Goal: Information Seeking & Learning: Learn about a topic

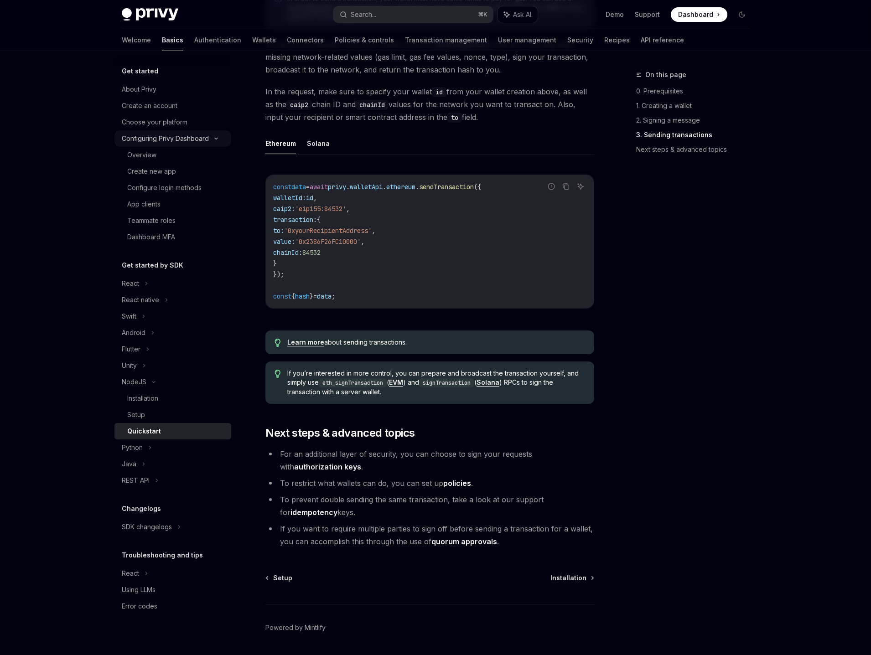
scroll to position [626, 0]
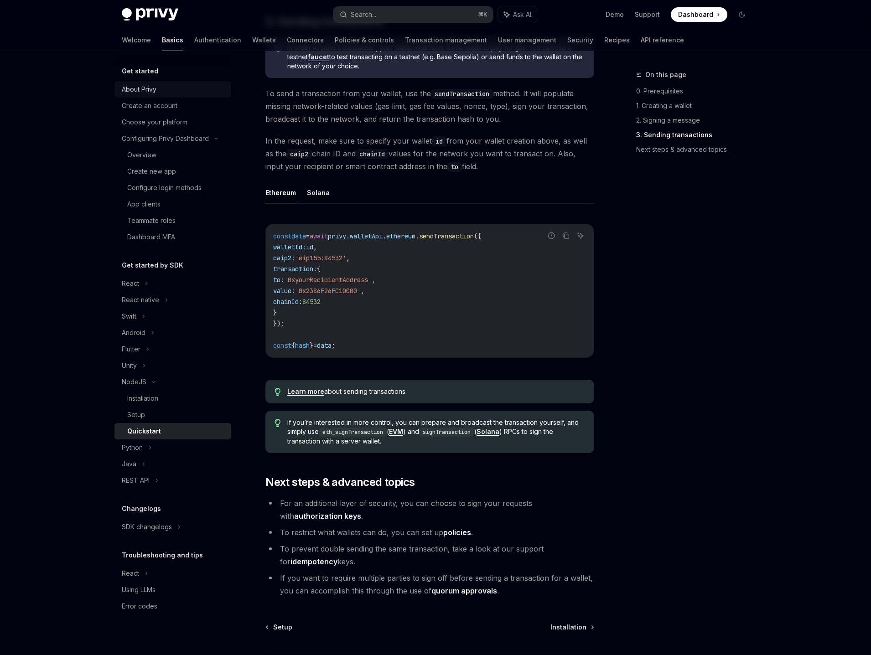
click at [185, 94] on div "About Privy" at bounding box center [174, 89] width 104 height 11
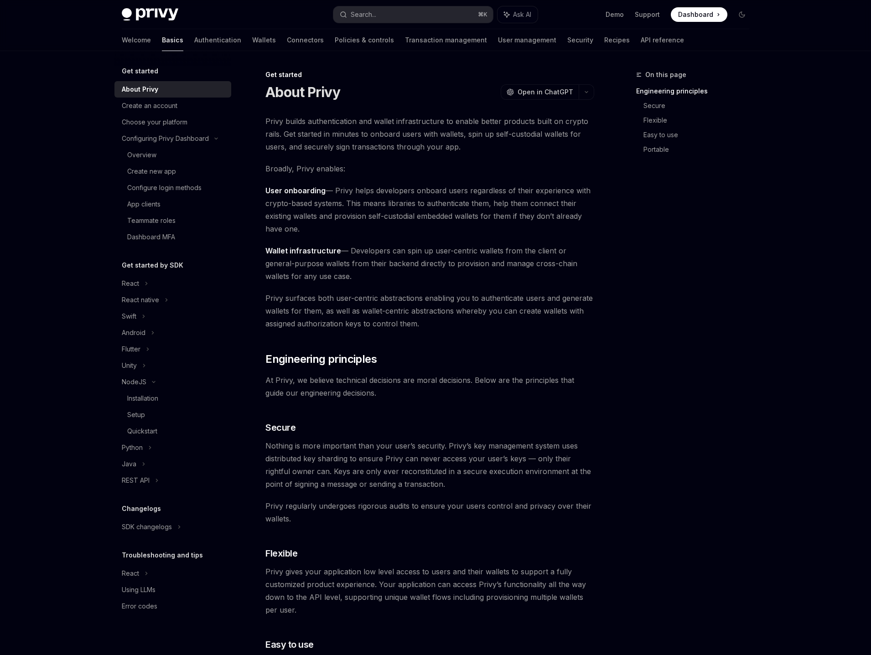
click at [608, 168] on div "On this page Engineering principles Secure Flexible Easy to use Portable Get st…" at bounding box center [435, 622] width 642 height 1142
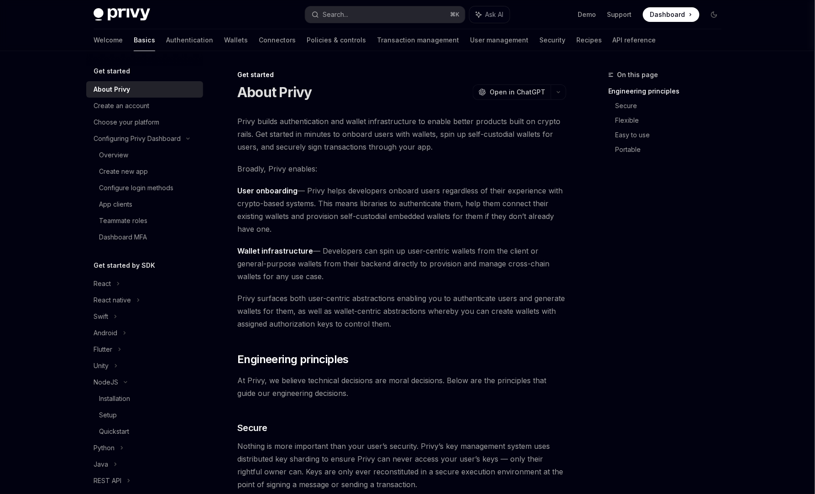
type textarea "*"
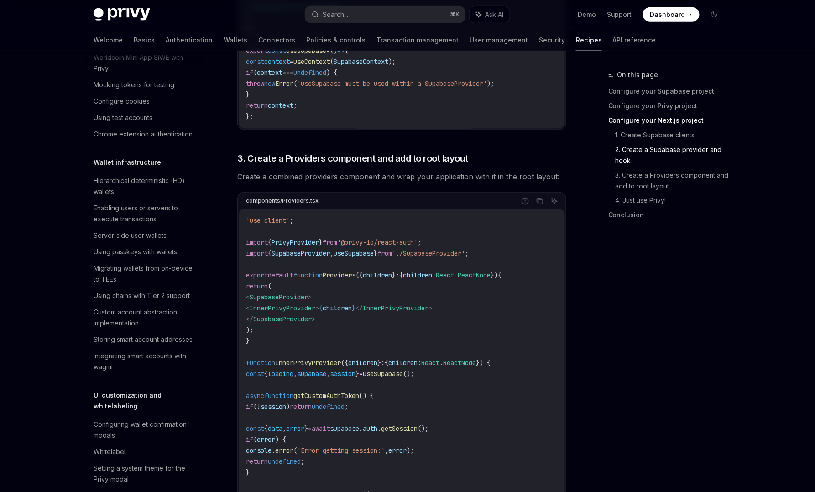
scroll to position [1602, 0]
